Goal: Task Accomplishment & Management: Use online tool/utility

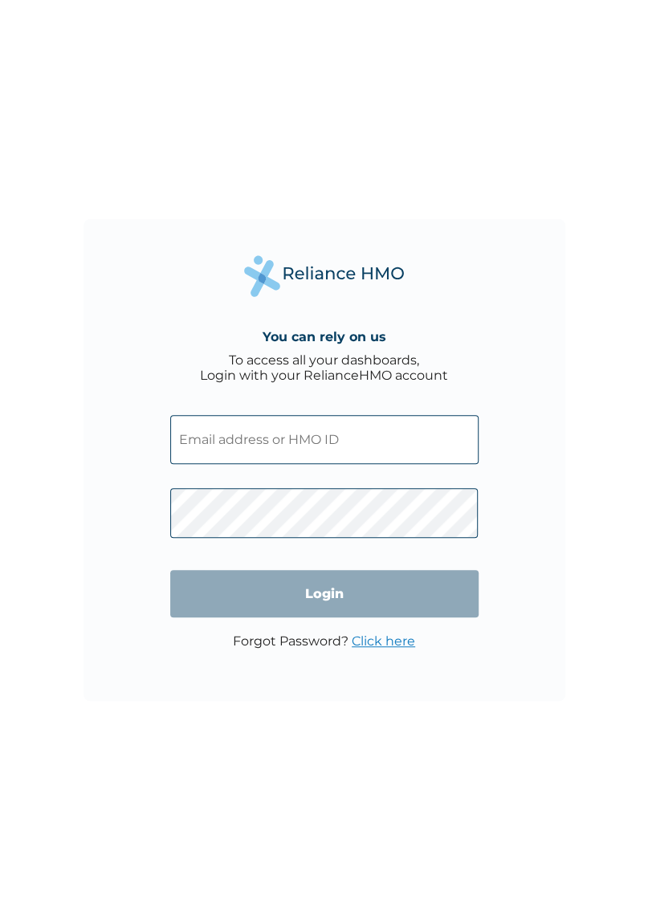
click at [392, 442] on input "text" at bounding box center [324, 439] width 308 height 49
click input "Login" at bounding box center [324, 593] width 308 height 47
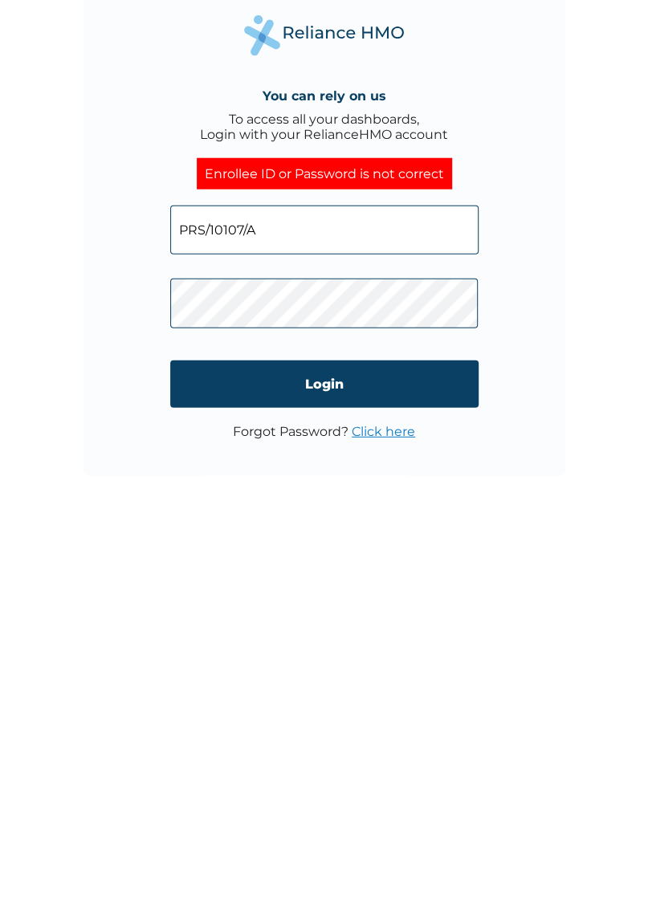
click at [393, 616] on input "Login" at bounding box center [324, 608] width 308 height 47
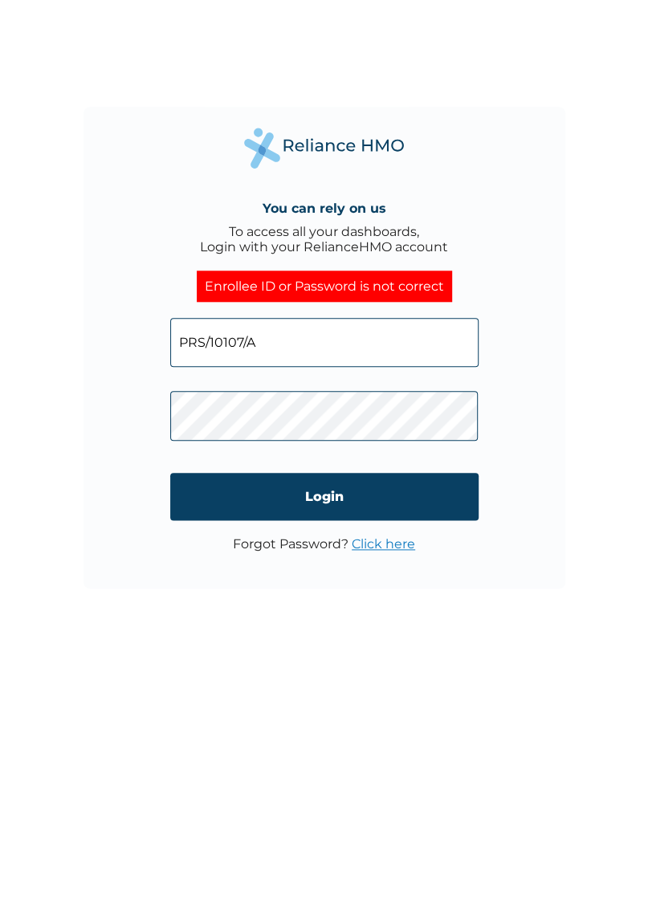
click at [356, 620] on input "Login" at bounding box center [324, 608] width 308 height 47
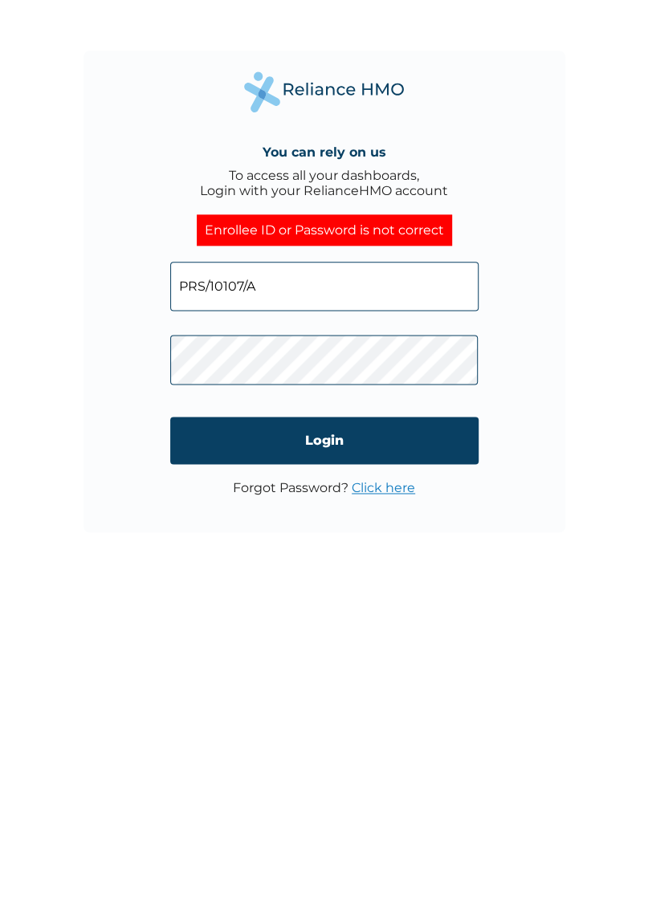
click at [463, 620] on input "Login" at bounding box center [324, 608] width 308 height 47
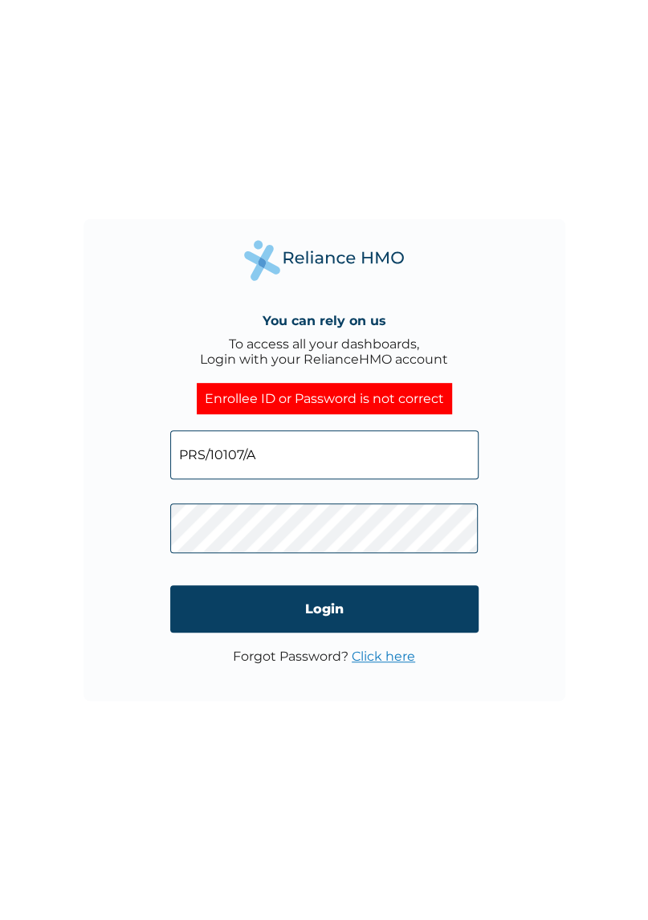
click at [394, 663] on link "Click here" at bounding box center [383, 656] width 63 height 15
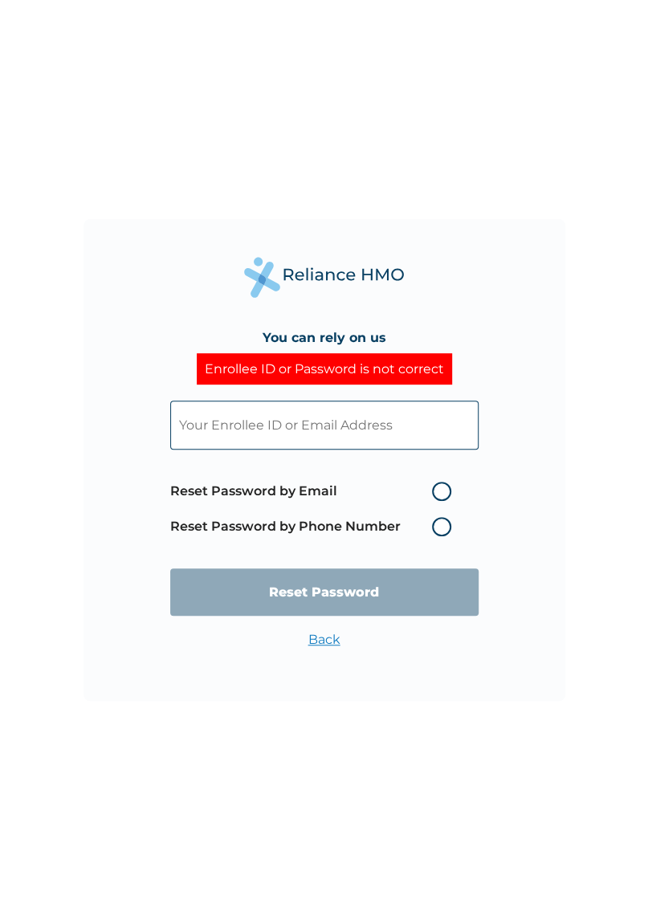
click at [441, 497] on label "Reset Password by Email" at bounding box center [314, 491] width 289 height 19
click at [435, 497] on input "Reset Password by Email" at bounding box center [422, 491] width 26 height 26
radio input "true"
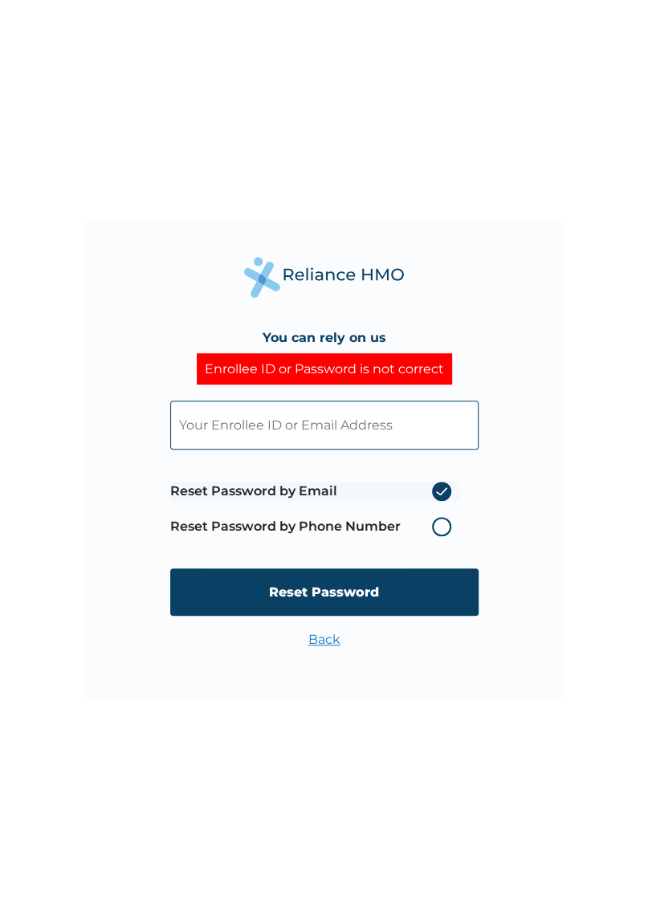
click at [425, 431] on input "text" at bounding box center [324, 425] width 308 height 49
type input "a.dawodu@ardovaplc.com"
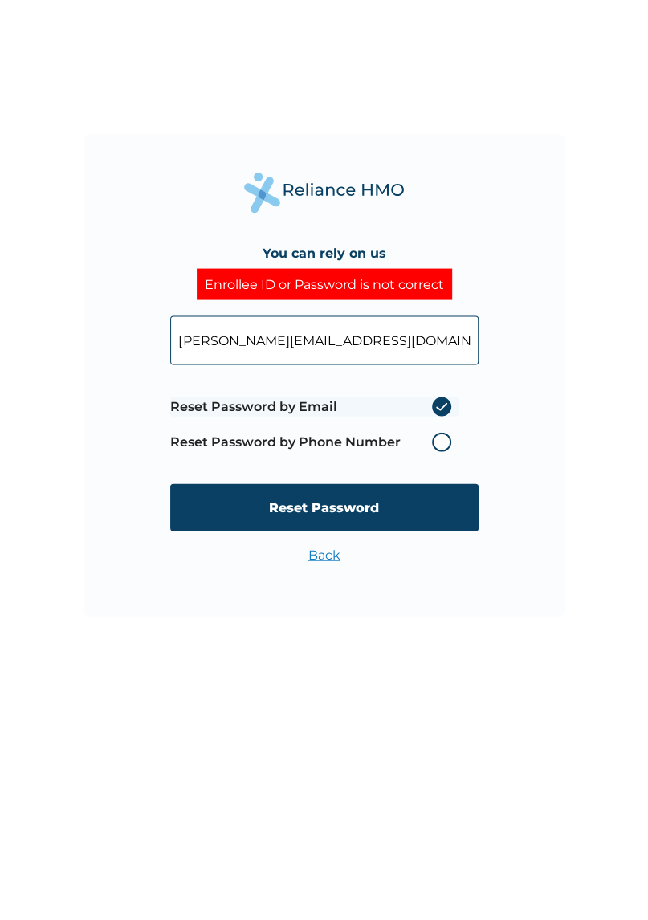
click at [435, 605] on input "Reset Password" at bounding box center [324, 591] width 308 height 47
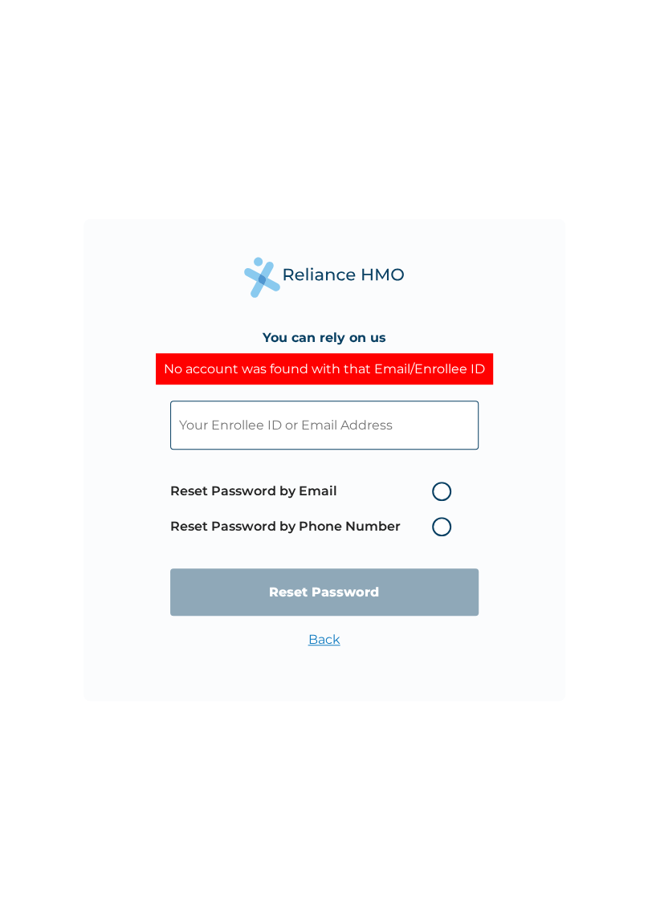
click at [348, 425] on input "text" at bounding box center [324, 425] width 308 height 49
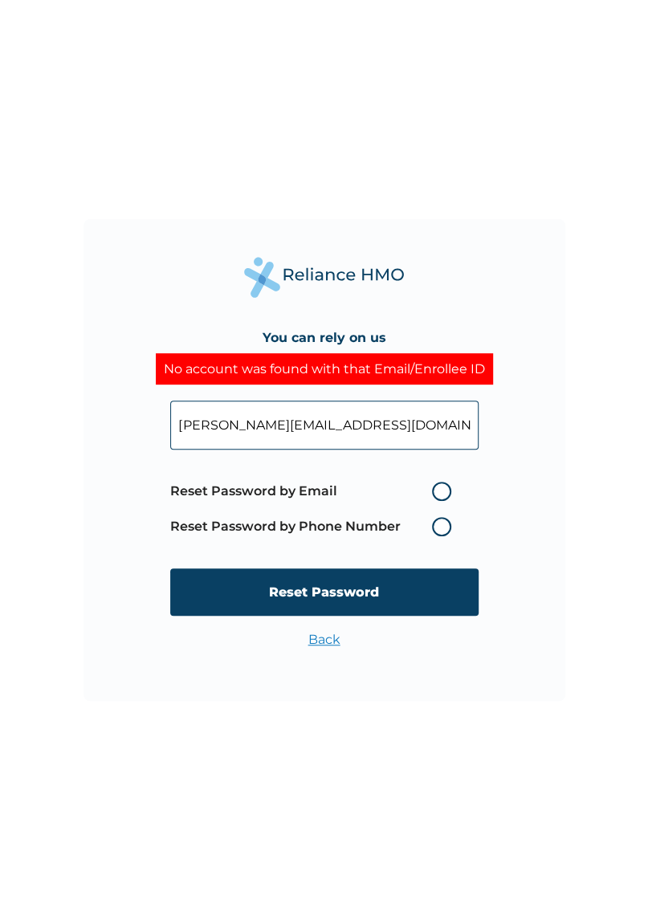
type input "a.dawodu@ardovaplc.com"
click at [435, 490] on label "Reset Password by Email" at bounding box center [314, 491] width 289 height 19
click at [435, 490] on input "Reset Password by Email" at bounding box center [422, 491] width 26 height 26
radio input "true"
click at [433, 601] on input "Reset Password" at bounding box center [324, 591] width 308 height 47
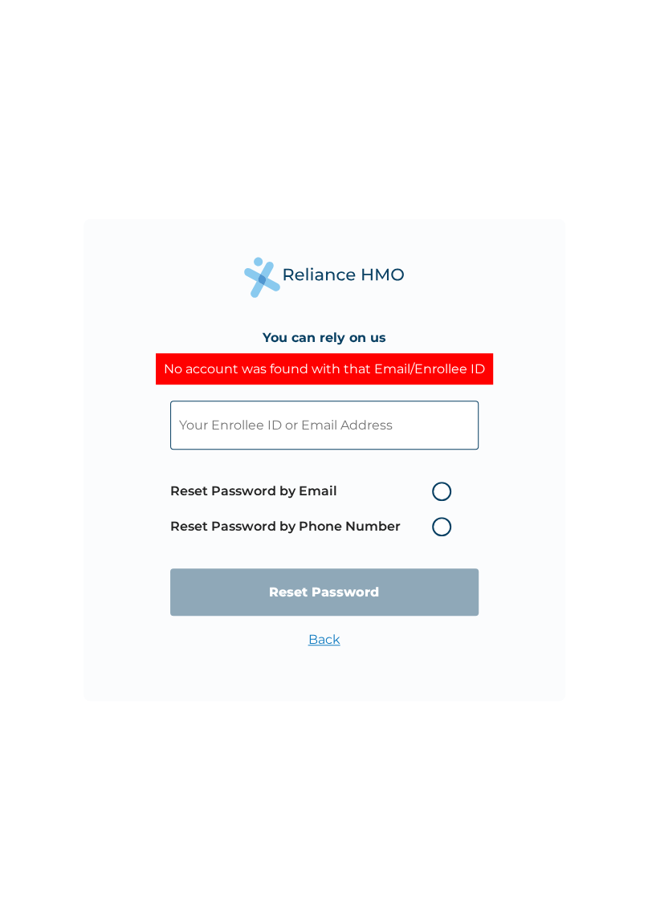
click at [420, 430] on input "text" at bounding box center [324, 425] width 308 height 49
type input "PRS/10107/A"
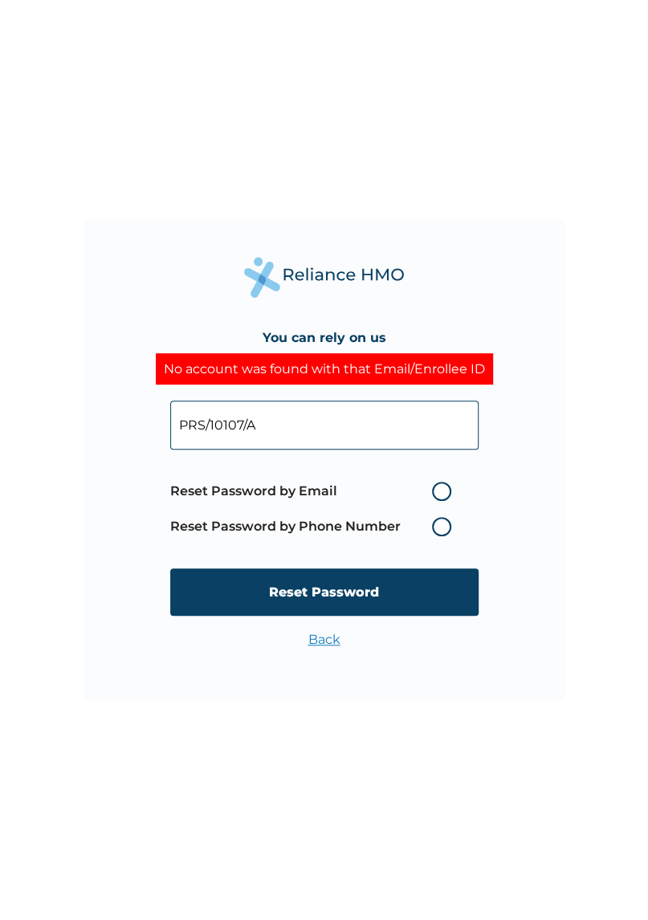
click at [444, 494] on label "Reset Password by Email" at bounding box center [314, 491] width 289 height 19
click at [435, 494] on input "Reset Password by Email" at bounding box center [422, 491] width 26 height 26
radio input "true"
click at [390, 604] on input "Reset Password" at bounding box center [324, 591] width 308 height 47
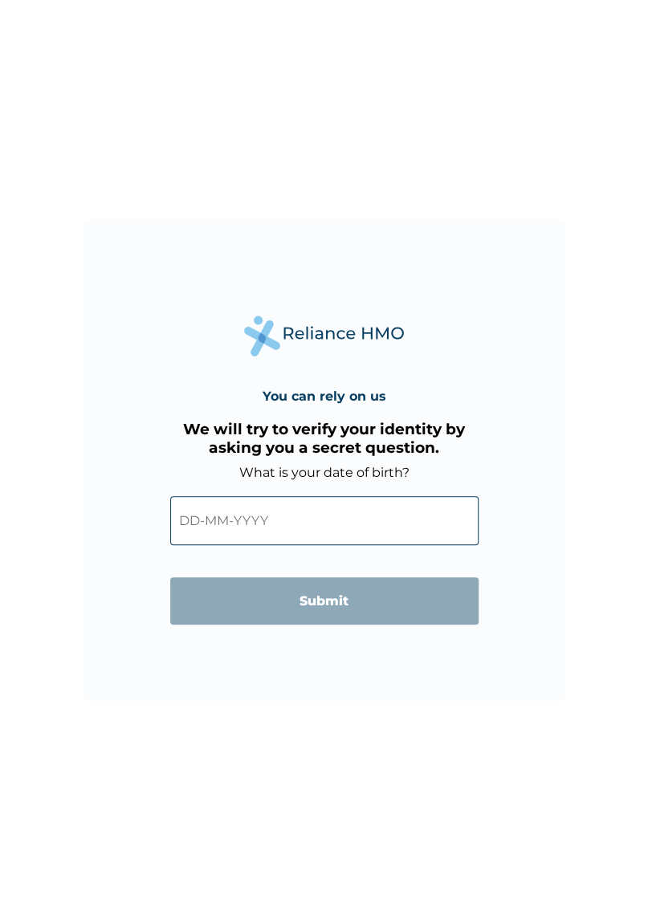
click at [390, 531] on input "text" at bounding box center [324, 520] width 308 height 49
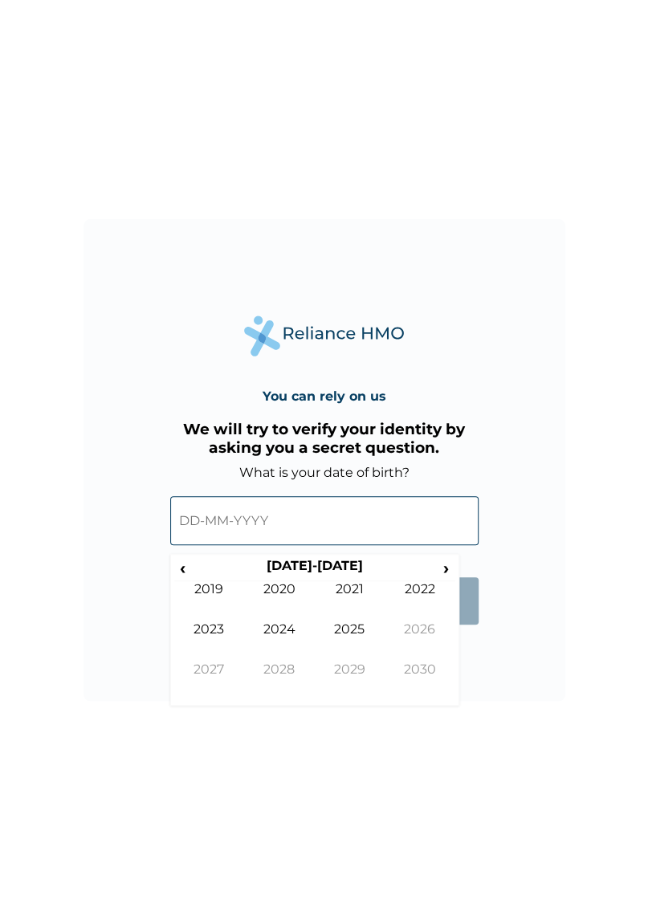
click at [182, 574] on span "‹" at bounding box center [182, 568] width 17 height 20
click at [182, 572] on span "‹" at bounding box center [182, 568] width 17 height 20
click at [275, 597] on td "2000" at bounding box center [279, 601] width 71 height 40
click at [421, 594] on td "Apr" at bounding box center [419, 601] width 71 height 40
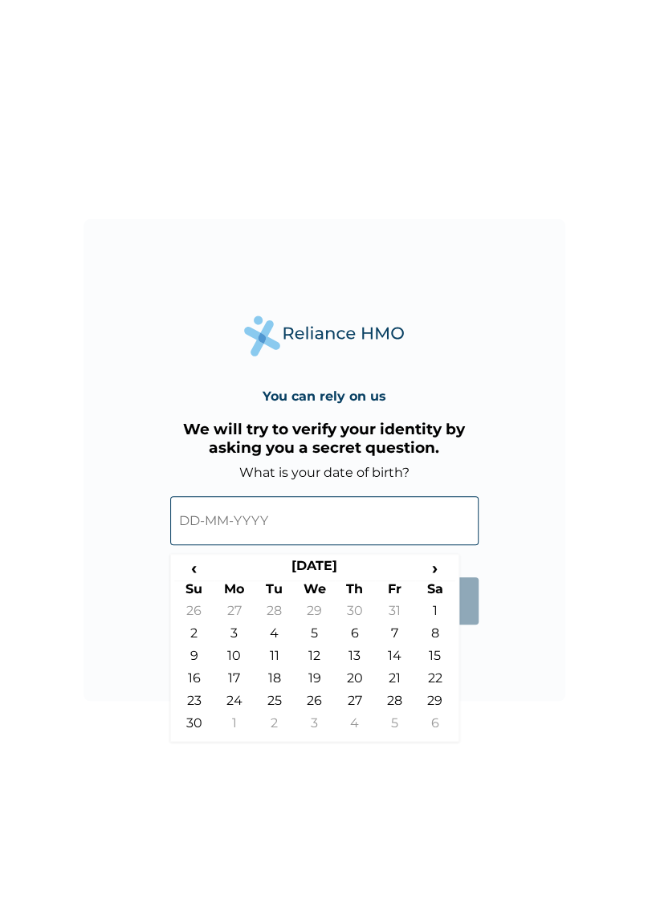
click at [397, 679] on td "21" at bounding box center [395, 681] width 40 height 22
type input "21-04-2000"
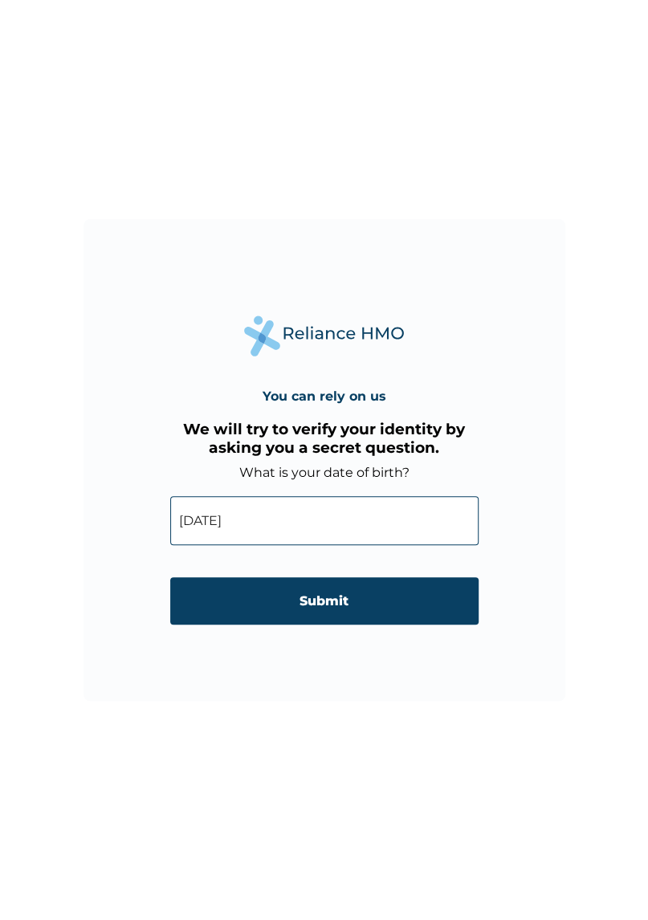
click at [411, 596] on input "Submit" at bounding box center [324, 600] width 308 height 47
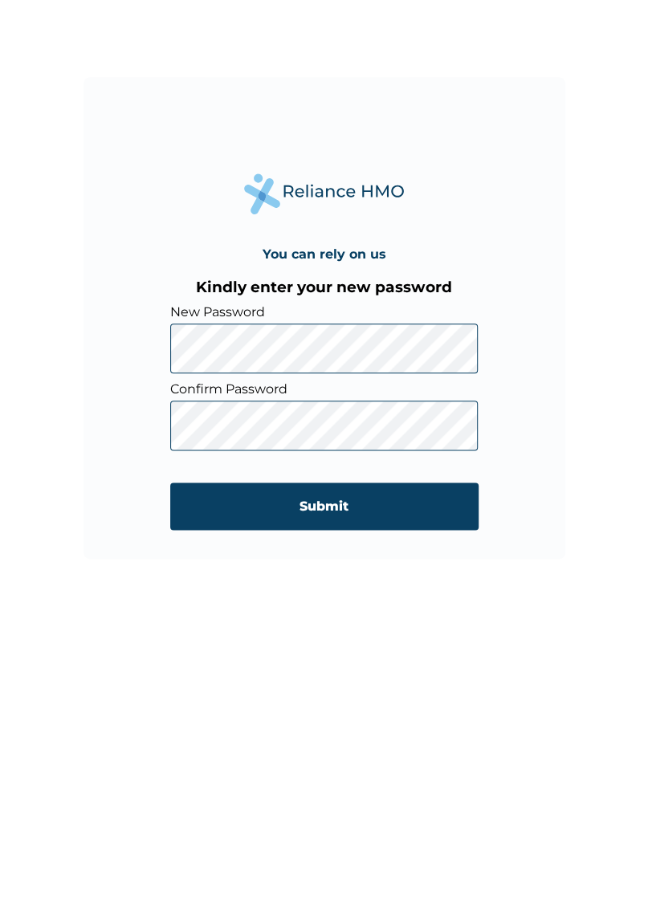
click at [431, 650] on input "Submit" at bounding box center [324, 647] width 308 height 47
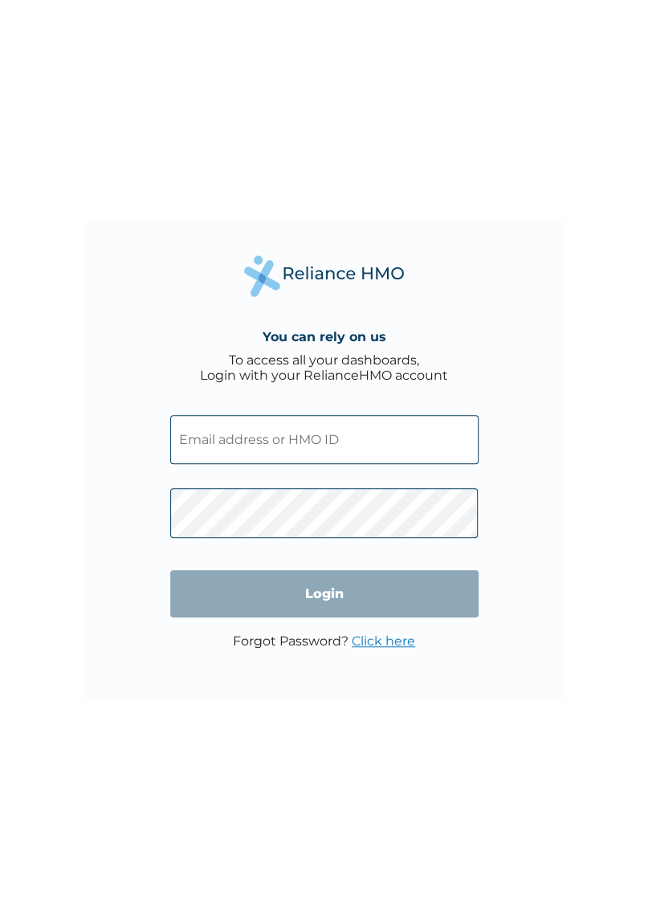
click at [340, 437] on input "text" at bounding box center [324, 439] width 308 height 49
click input "Login" at bounding box center [324, 593] width 308 height 47
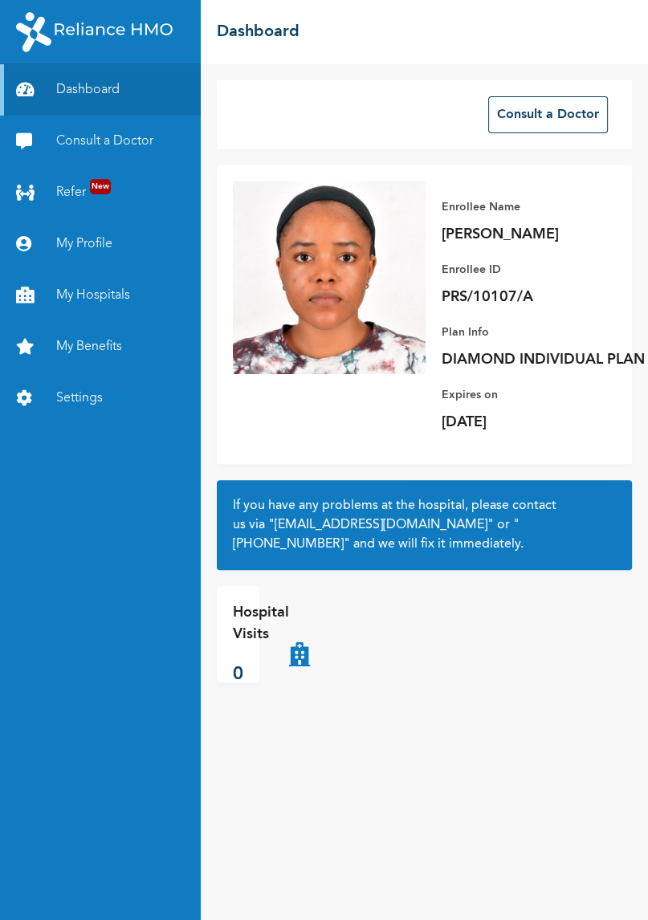
click at [128, 345] on link "My Benefits" at bounding box center [100, 346] width 201 height 51
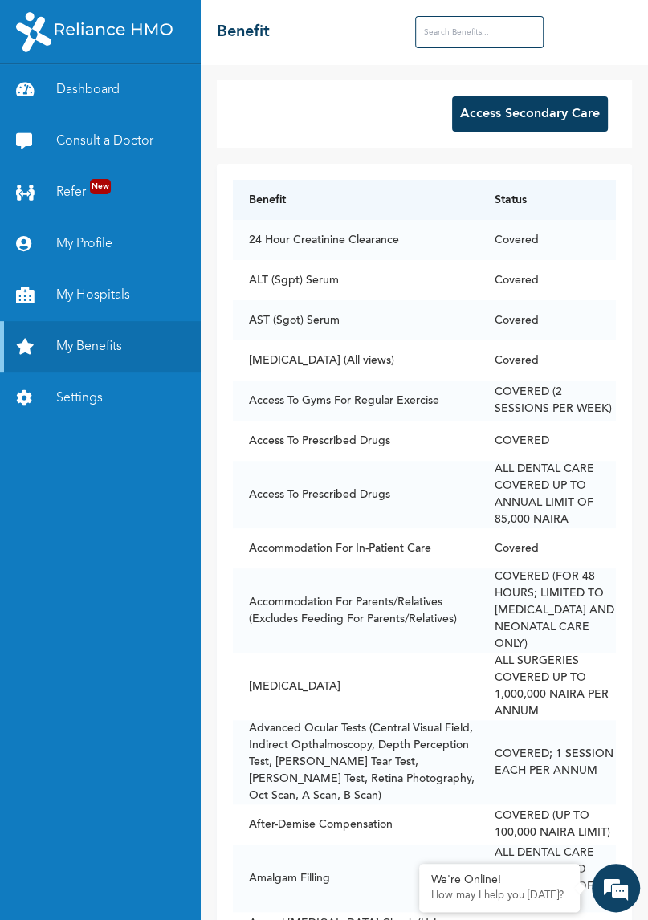
click at [577, 105] on button "Access Secondary Care" at bounding box center [530, 113] width 156 height 35
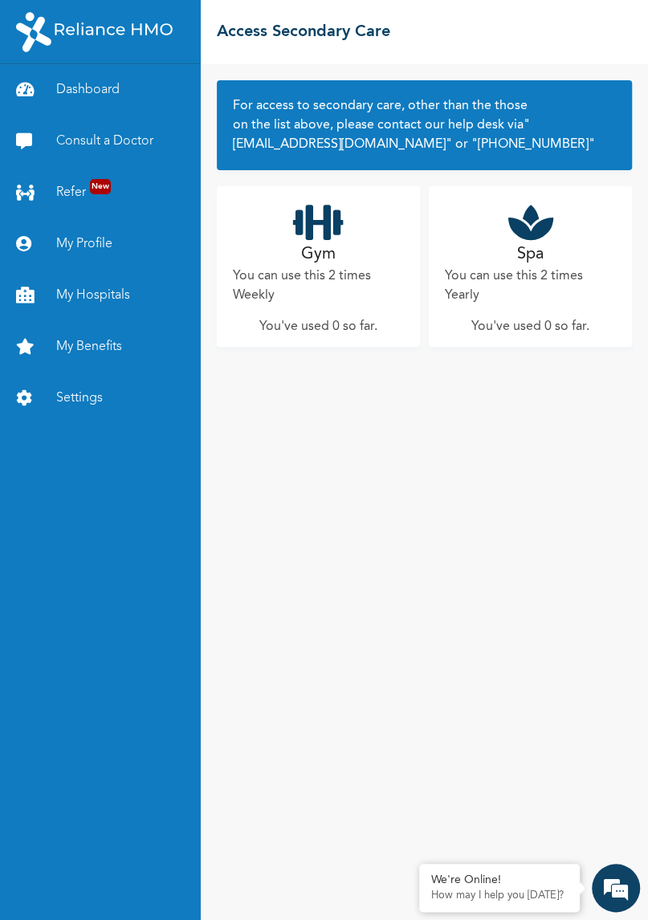
click at [537, 313] on div "Spa You can use this 2 times Yearly You've used 0 so far ." at bounding box center [530, 266] width 203 height 161
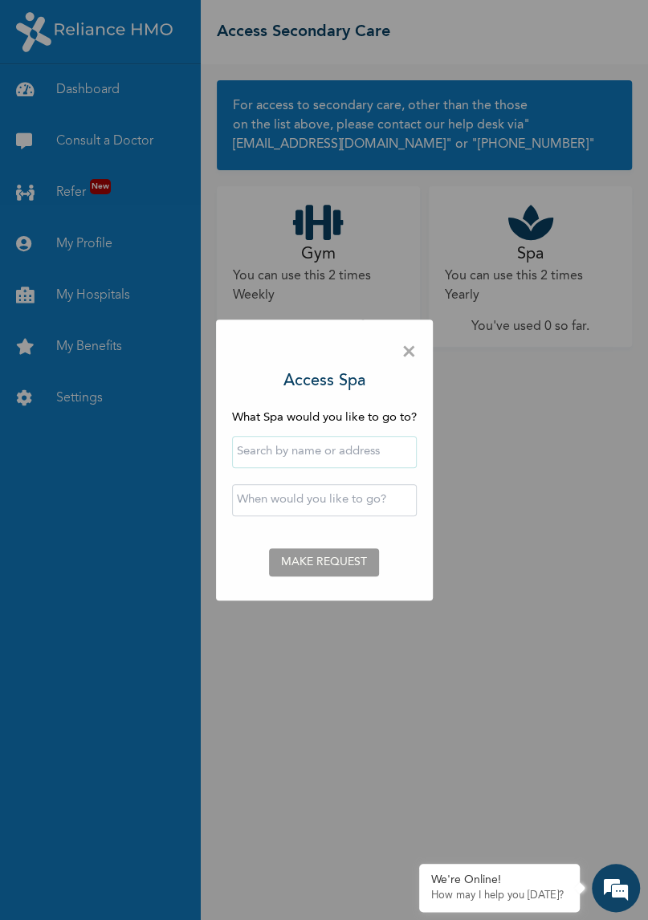
click at [359, 454] on input "text" at bounding box center [324, 452] width 185 height 32
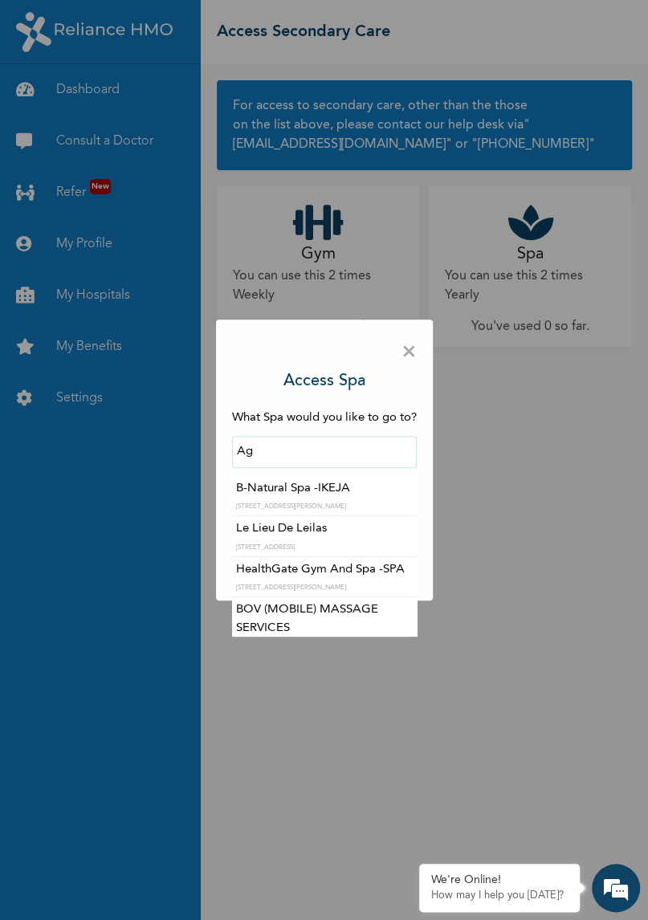
type input "A"
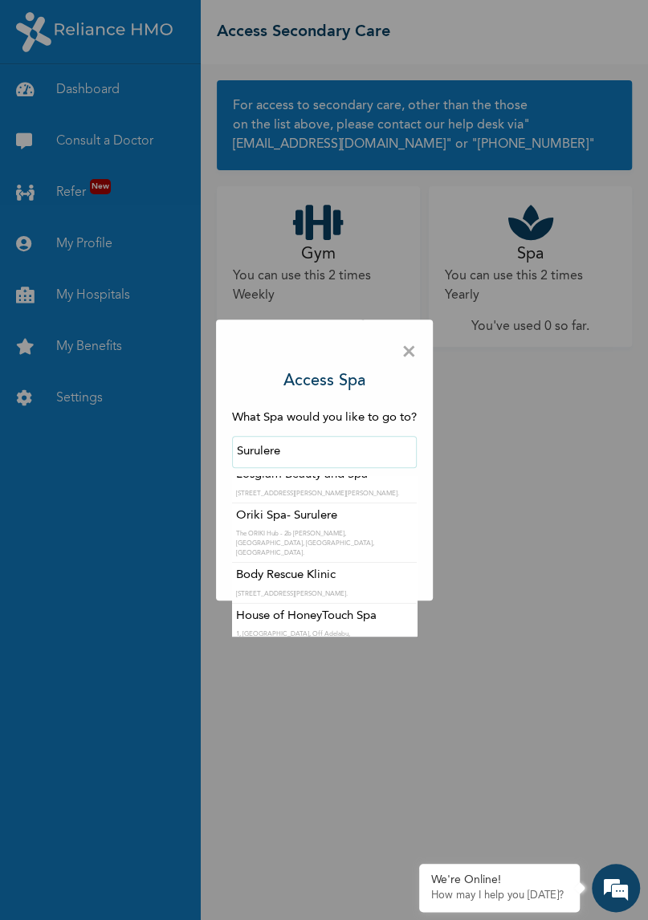
scroll to position [140, 0]
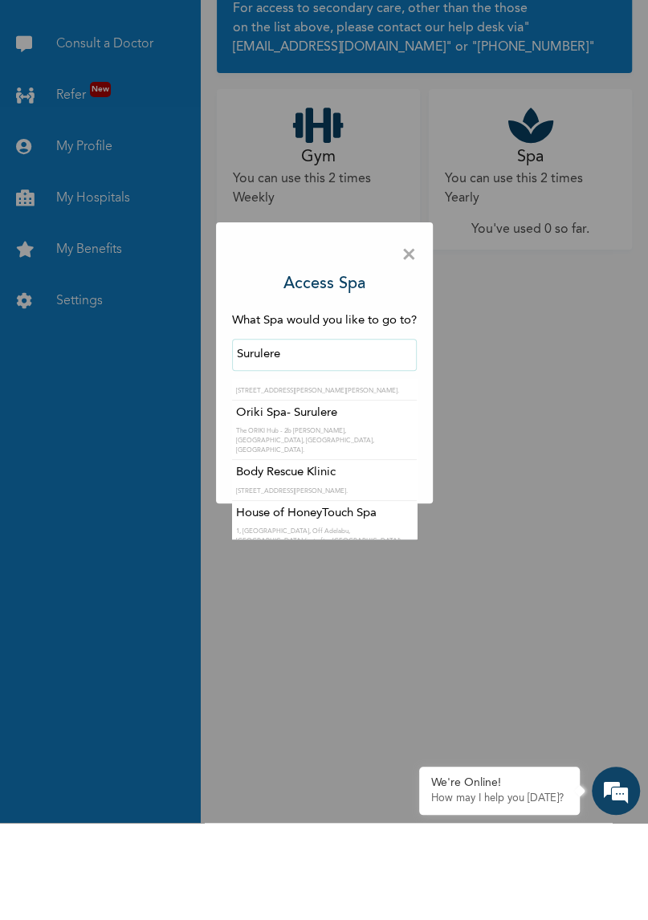
type input "House of HoneyTouch Spa"
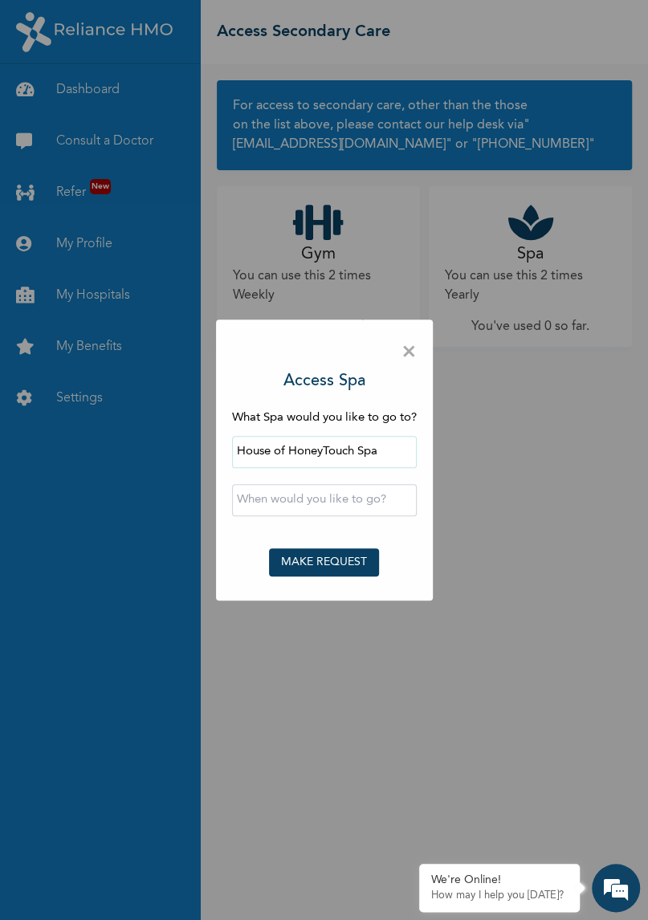
click at [393, 498] on input "text" at bounding box center [324, 500] width 185 height 32
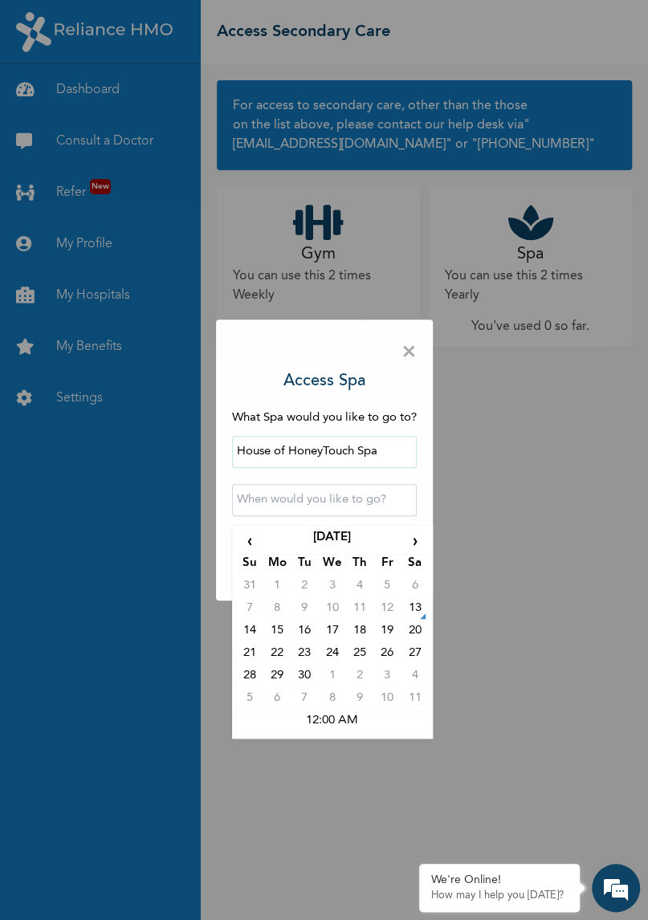
click at [278, 637] on td "15" at bounding box center [276, 633] width 27 height 22
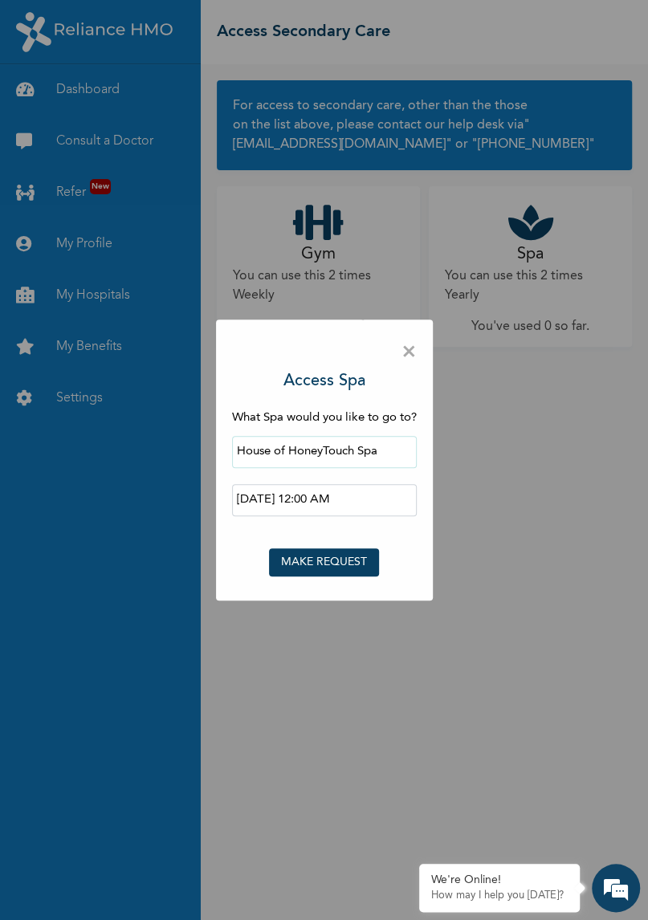
click at [372, 502] on input "2025-09-15 12:00 AM" at bounding box center [324, 500] width 185 height 32
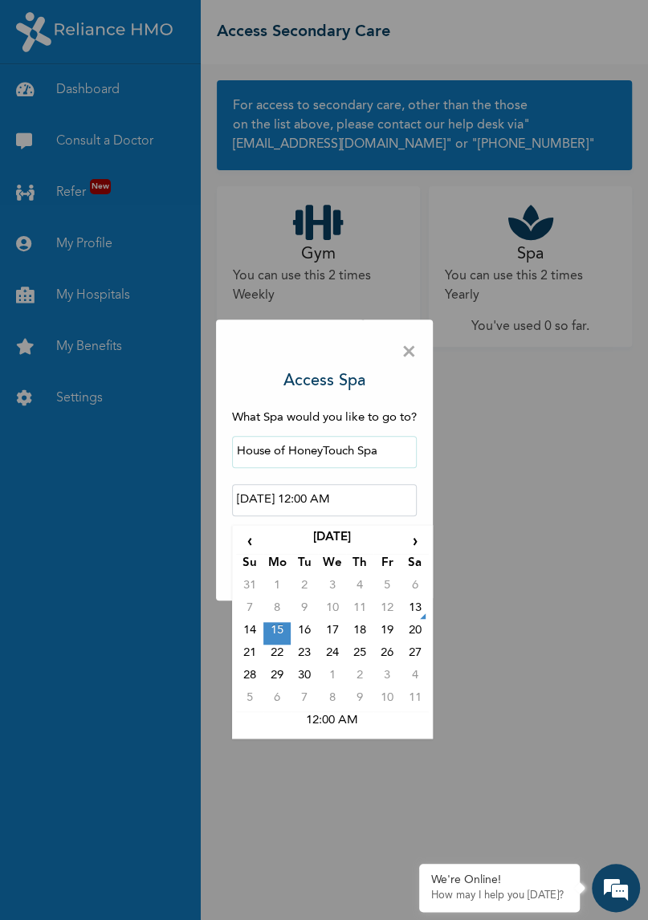
click at [347, 727] on td "12:00 AM" at bounding box center [332, 723] width 193 height 22
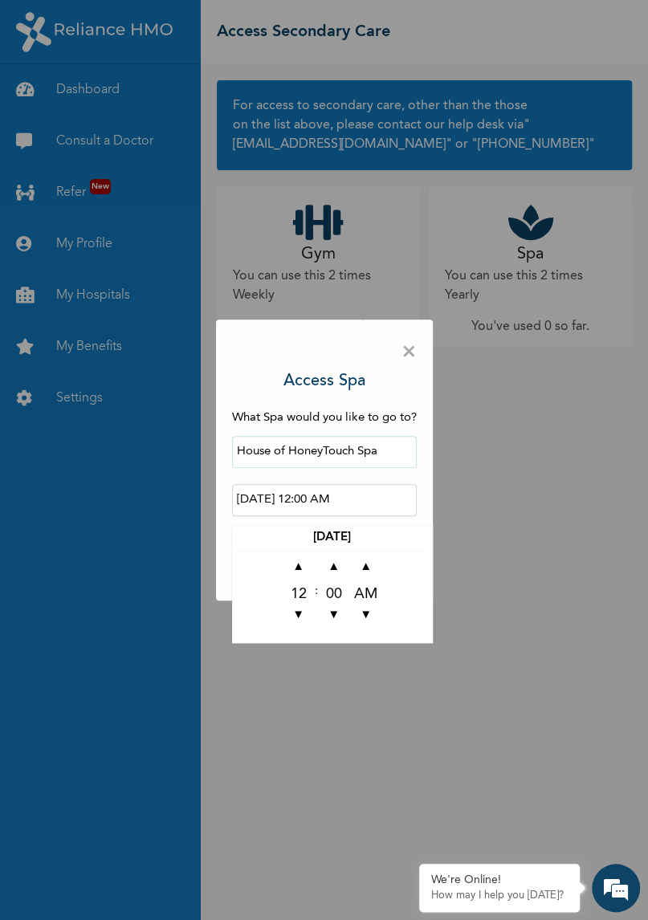
click at [368, 624] on span "▼" at bounding box center [366, 616] width 32 height 32
type input "2025-09-15 12:00 PM"
click at [469, 555] on div "× Access Spa What Spa would you like to go to? House of HoneyTouch Spa 2025-09-…" at bounding box center [324, 460] width 648 height 920
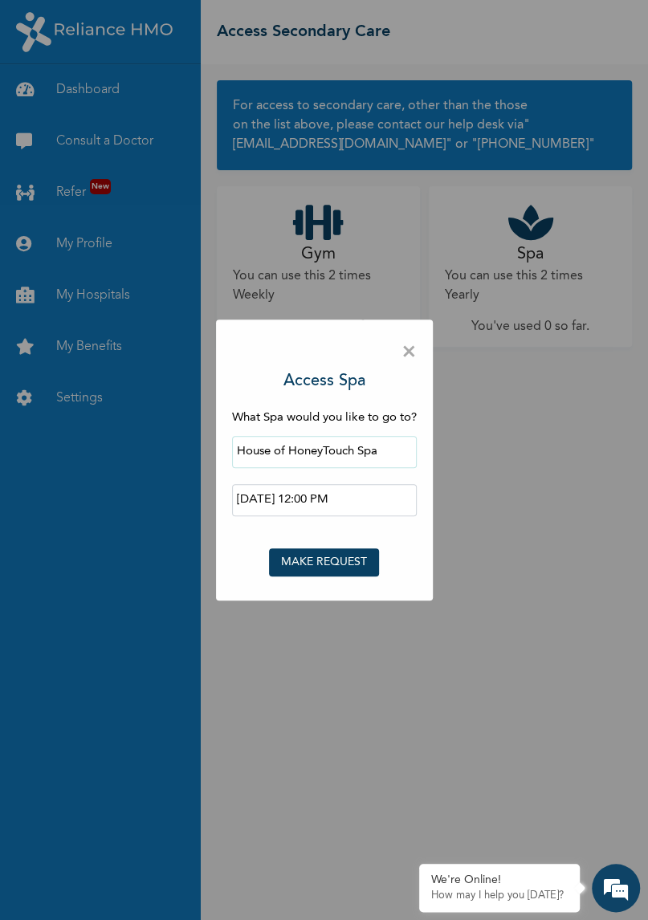
click at [364, 560] on button "MAKE REQUEST" at bounding box center [324, 562] width 110 height 28
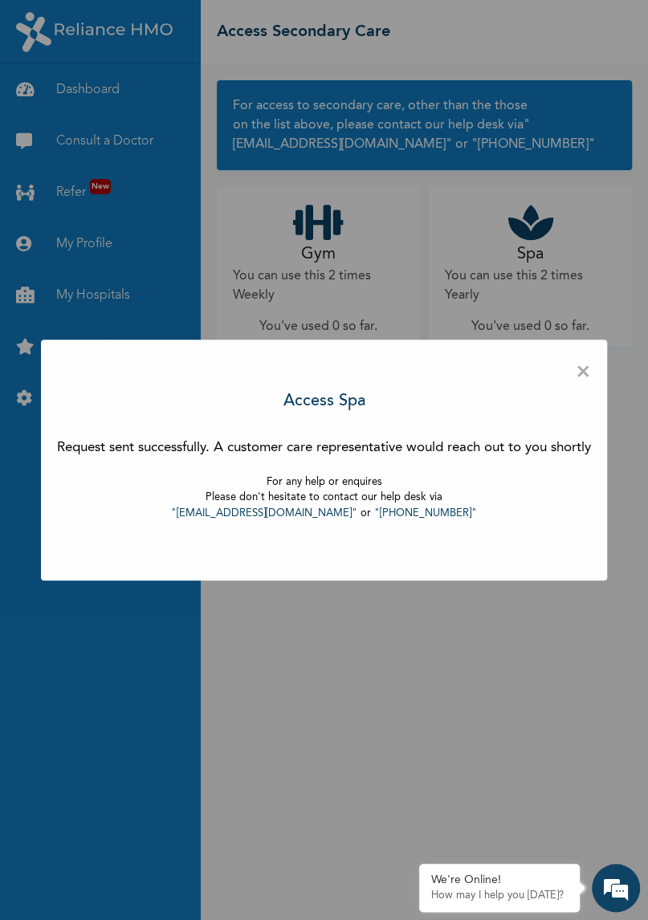
click at [584, 368] on span "×" at bounding box center [583, 373] width 15 height 34
